Goal: Transaction & Acquisition: Purchase product/service

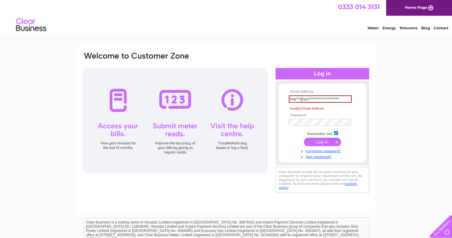
click at [319, 145] on input "submit" at bounding box center [322, 142] width 37 height 8
click at [321, 142] on input "submit" at bounding box center [322, 142] width 37 height 8
type input "m"
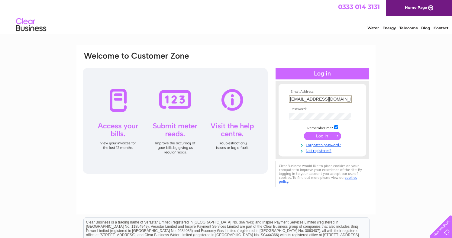
type input "mags@one-dentalcare.co.uk"
click at [365, 90] on form "Email Address: mags@one-dentalcare.co.uk Password:" at bounding box center [323, 121] width 88 height 63
click at [331, 133] on input "submit" at bounding box center [322, 135] width 37 height 8
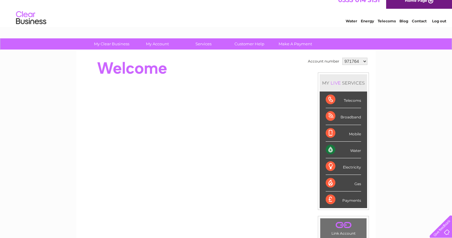
scroll to position [8, 0]
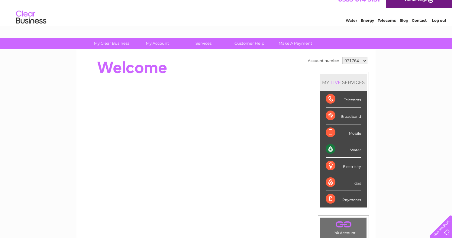
click at [406, 65] on div "My Clear Business Login Details My Details My Preferences Link Account My Accou…" at bounding box center [226, 208] width 452 height 340
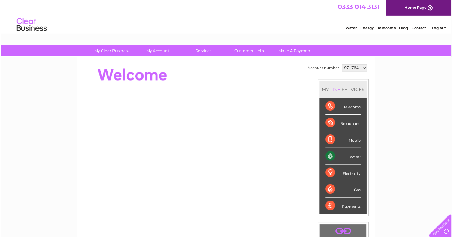
scroll to position [0, 0]
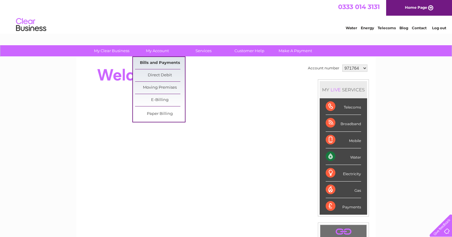
click at [170, 63] on link "Bills and Payments" at bounding box center [160, 63] width 50 height 12
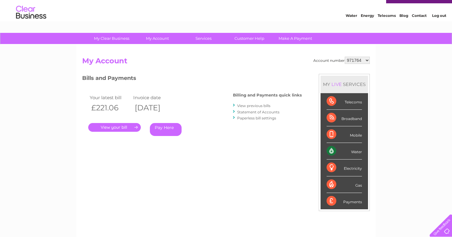
scroll to position [24, 0]
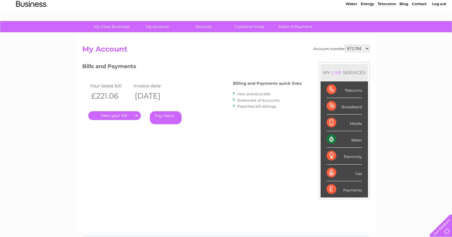
click at [118, 114] on link "." at bounding box center [114, 115] width 53 height 9
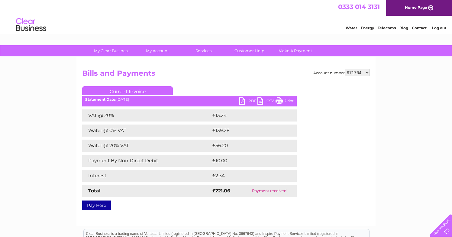
click at [250, 101] on link "PDF" at bounding box center [248, 102] width 18 height 9
select select "1034952"
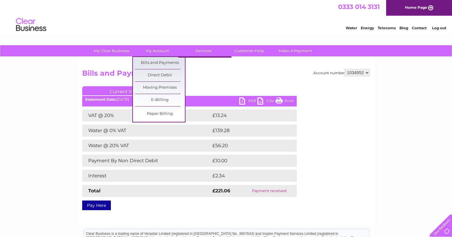
click at [232, 69] on div "Account number 971764 1034952 Bills and Payments Current Invoice PDF CSV Print" at bounding box center [225, 141] width 299 height 169
click at [165, 50] on link "My Account" at bounding box center [158, 50] width 50 height 11
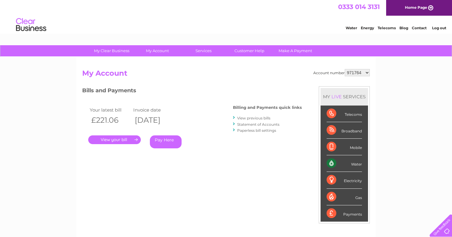
select select "1034952"
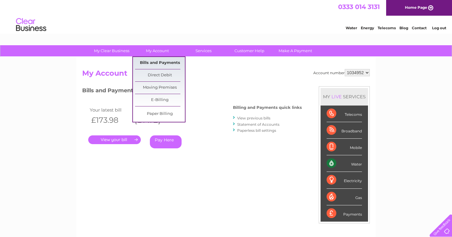
click at [173, 63] on link "Bills and Payments" at bounding box center [160, 63] width 50 height 12
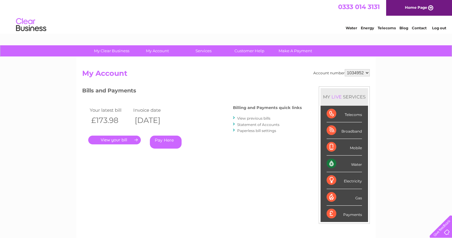
select select "971764"
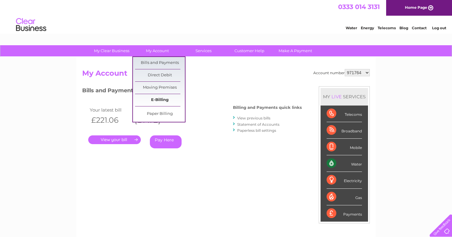
click at [160, 101] on link "E-Billing" at bounding box center [160, 100] width 50 height 12
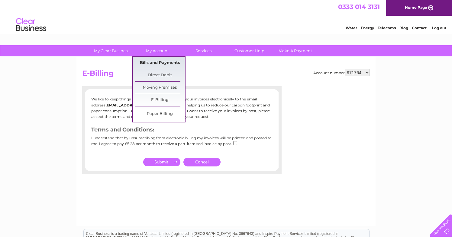
click at [163, 62] on link "Bills and Payments" at bounding box center [160, 63] width 50 height 12
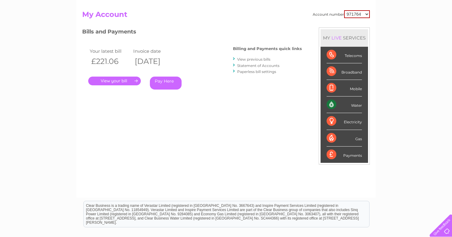
scroll to position [10, 0]
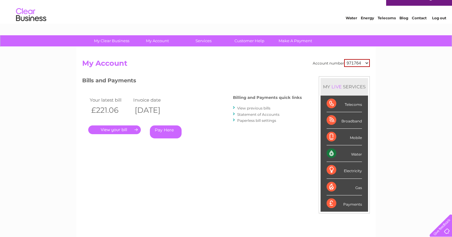
click at [264, 114] on link "Statement of Accounts" at bounding box center [258, 114] width 42 height 5
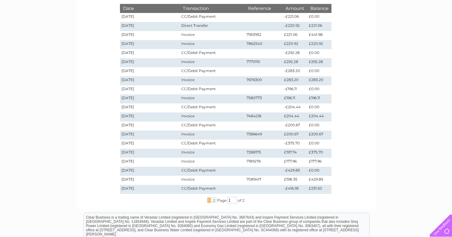
scroll to position [100, 0]
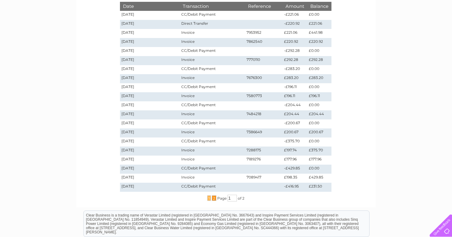
click at [212, 199] on span "2" at bounding box center [214, 198] width 5 height 5
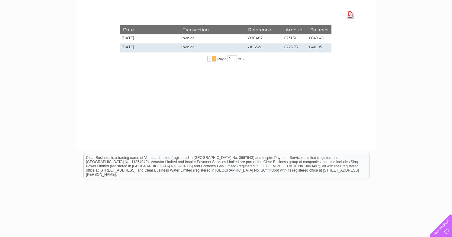
scroll to position [46, 0]
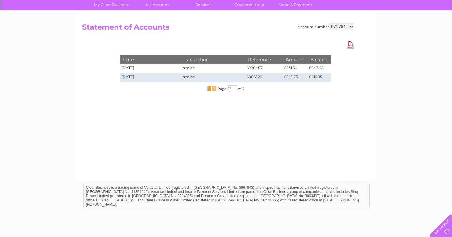
click at [209, 90] on span "1" at bounding box center [209, 88] width 4 height 5
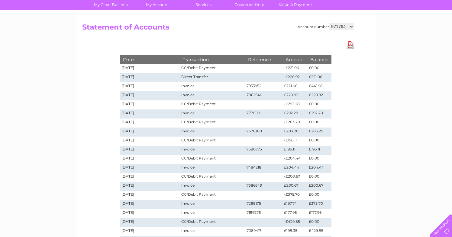
click at [208, 90] on td "Invoice" at bounding box center [212, 86] width 65 height 9
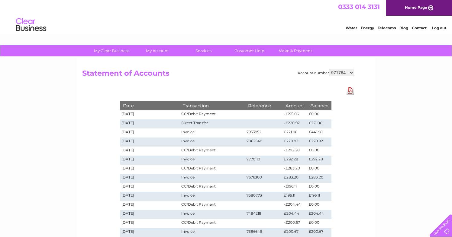
scroll to position [0, 0]
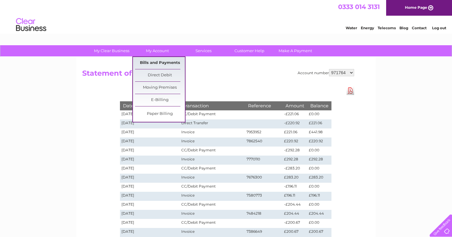
click at [157, 60] on link "Bills and Payments" at bounding box center [160, 63] width 50 height 12
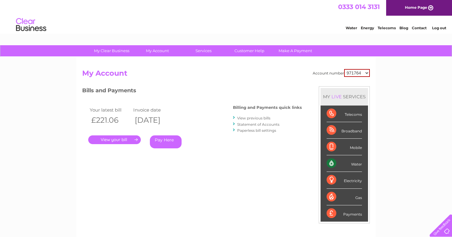
click at [167, 140] on link "Pay Here" at bounding box center [166, 142] width 32 height 13
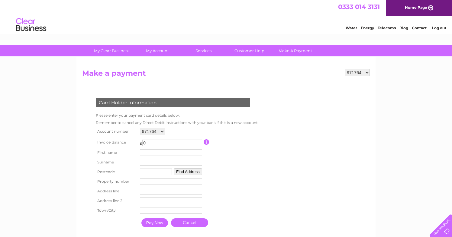
select select "1034952"
click at [240, 140] on td at bounding box center [231, 142] width 54 height 11
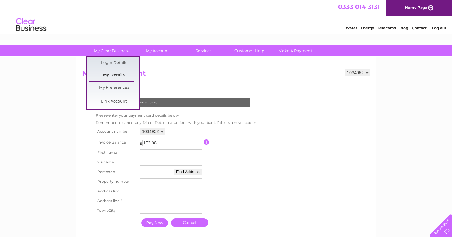
click at [114, 74] on link "My Details" at bounding box center [114, 75] width 50 height 12
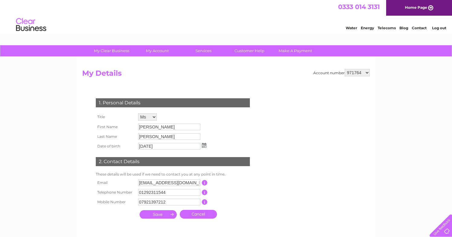
click at [157, 122] on td "[PERSON_NAME]" at bounding box center [172, 127] width 71 height 10
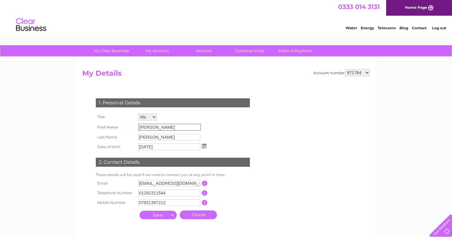
click at [159, 127] on input "Margaret" at bounding box center [169, 127] width 63 height 7
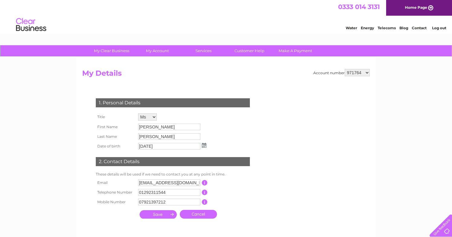
click at [165, 77] on h2 "My Details" at bounding box center [226, 74] width 288 height 11
click at [31, 81] on div "My Clear Business Login Details My Details My Preferences Link Account My Accou…" at bounding box center [226, 194] width 452 height 298
click at [163, 126] on input "Margaret" at bounding box center [169, 127] width 62 height 7
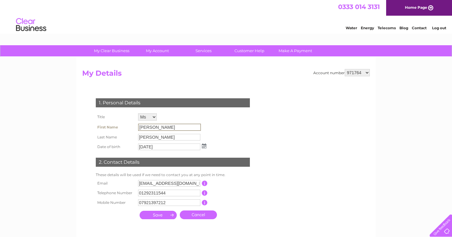
click at [161, 127] on input "Margaret" at bounding box center [169, 127] width 63 height 7
click at [157, 126] on input "Margaret" at bounding box center [169, 127] width 63 height 7
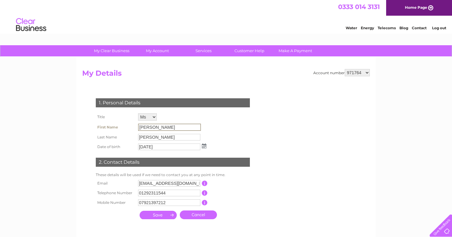
click at [157, 126] on input "Margaret" at bounding box center [169, 127] width 63 height 7
click at [166, 127] on input "Margaret" at bounding box center [169, 127] width 63 height 7
click at [162, 138] on input "Valenti" at bounding box center [169, 137] width 62 height 7
click at [162, 138] on input "Valenti" at bounding box center [169, 137] width 63 height 7
